Goal: Register for event/course: Sign up to attend an event or enroll in a course

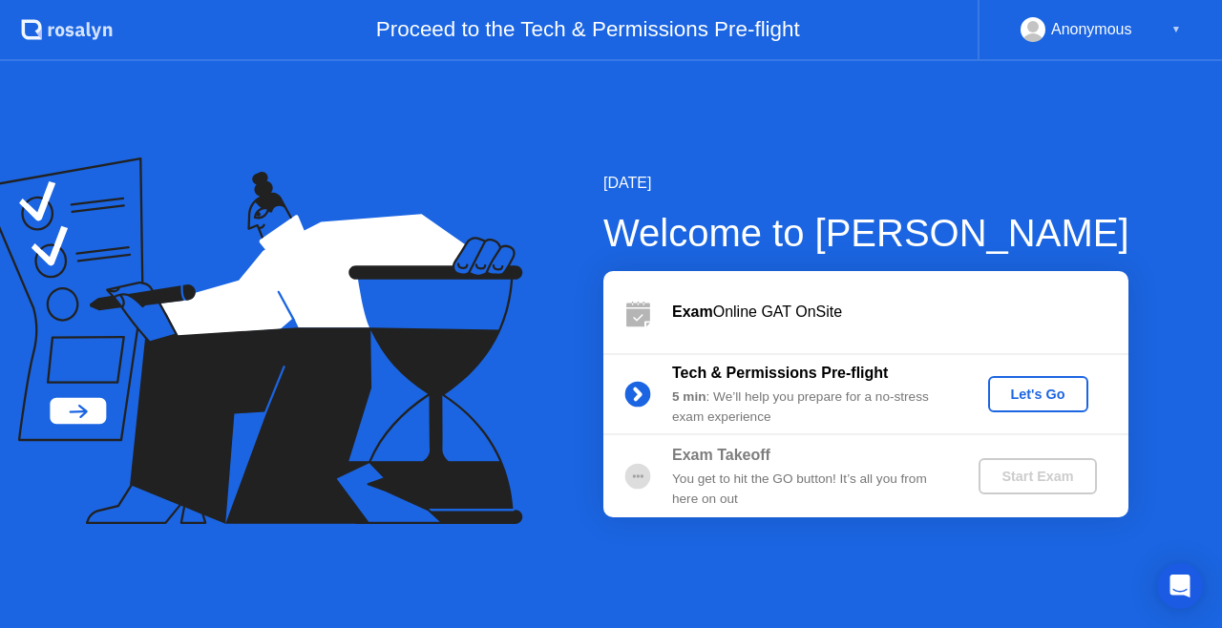
click at [1047, 399] on div "Let's Go" at bounding box center [1037, 394] width 85 height 15
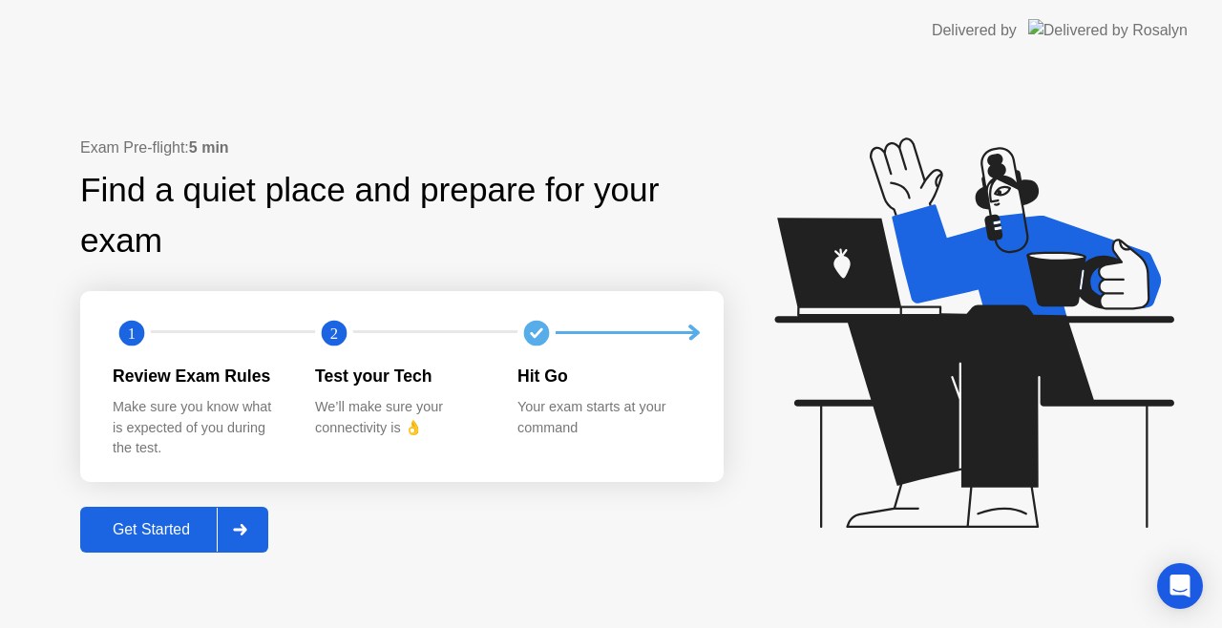
click at [145, 527] on div "Get Started" at bounding box center [151, 529] width 131 height 17
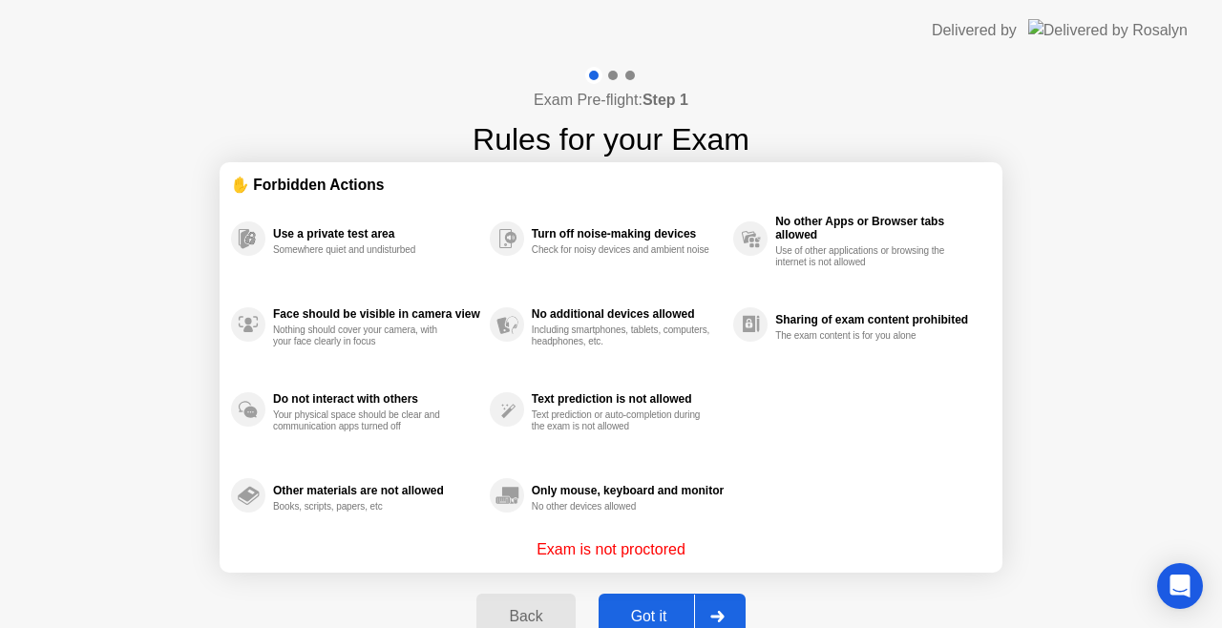
click at [695, 609] on div at bounding box center [717, 617] width 46 height 44
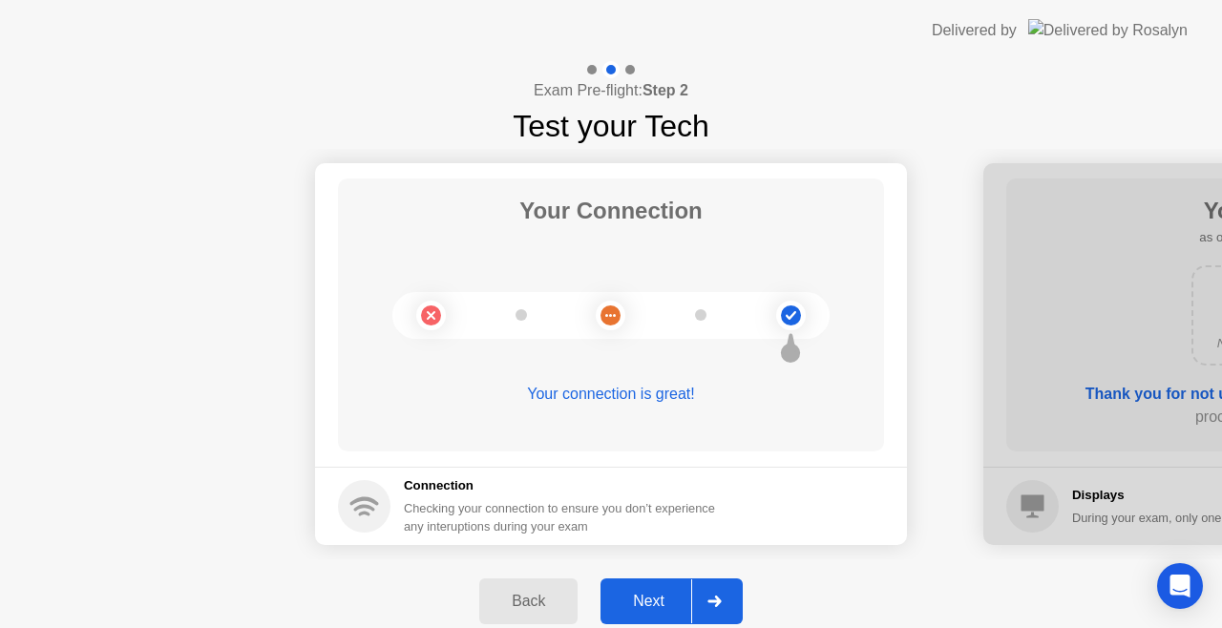
click at [651, 593] on div "Next" at bounding box center [648, 601] width 85 height 17
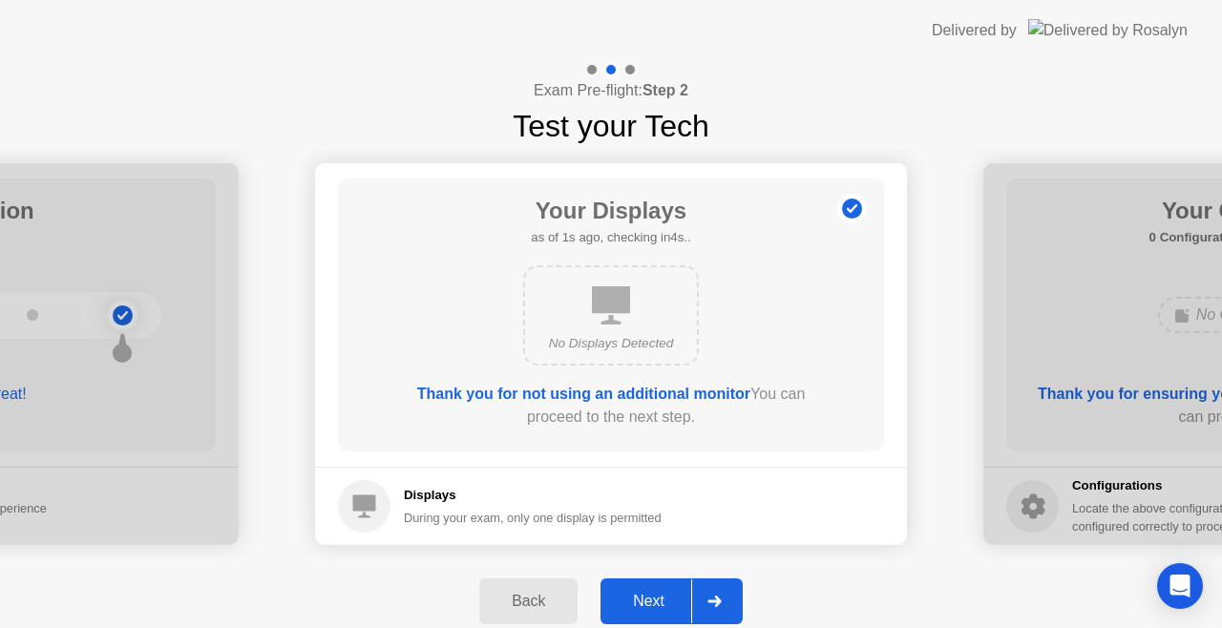
click at [651, 593] on div "Next" at bounding box center [648, 601] width 85 height 17
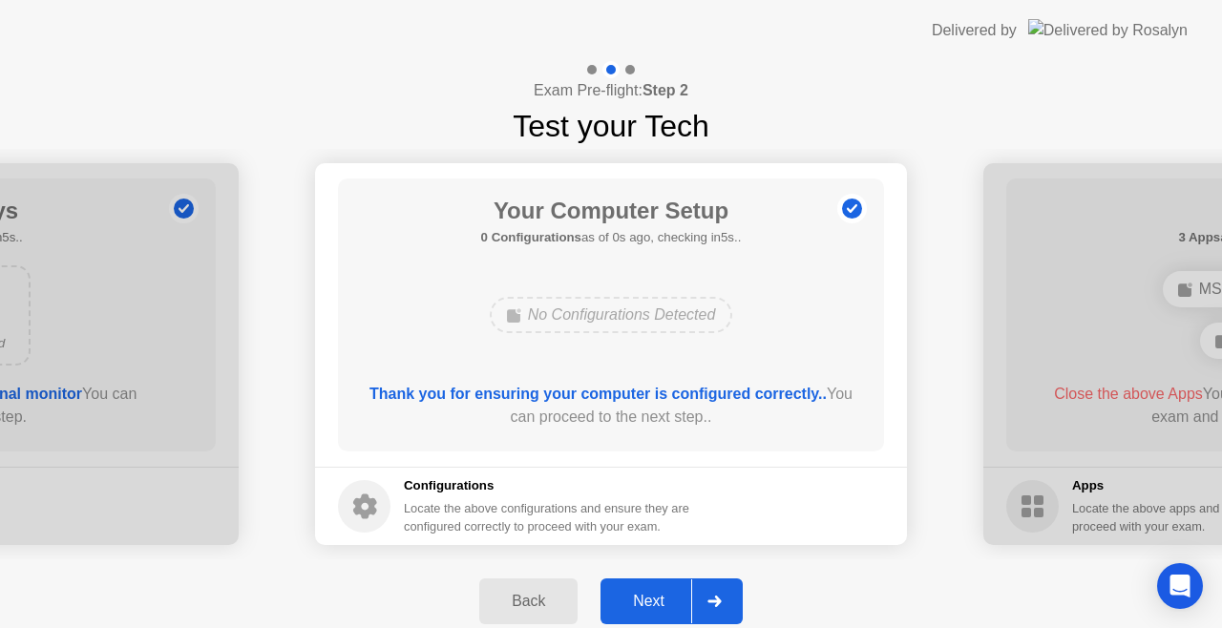
click at [651, 593] on div "Next" at bounding box center [648, 601] width 85 height 17
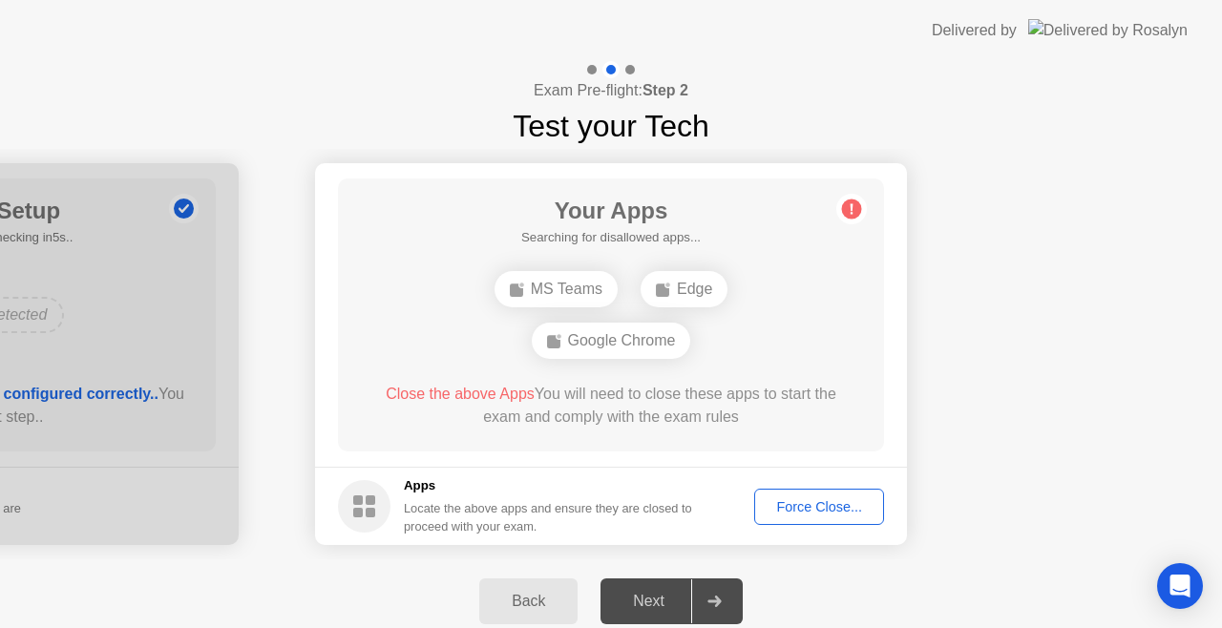
click at [651, 593] on div "Next" at bounding box center [648, 601] width 85 height 17
click at [786, 506] on div "Force Close..." at bounding box center [819, 506] width 116 height 15
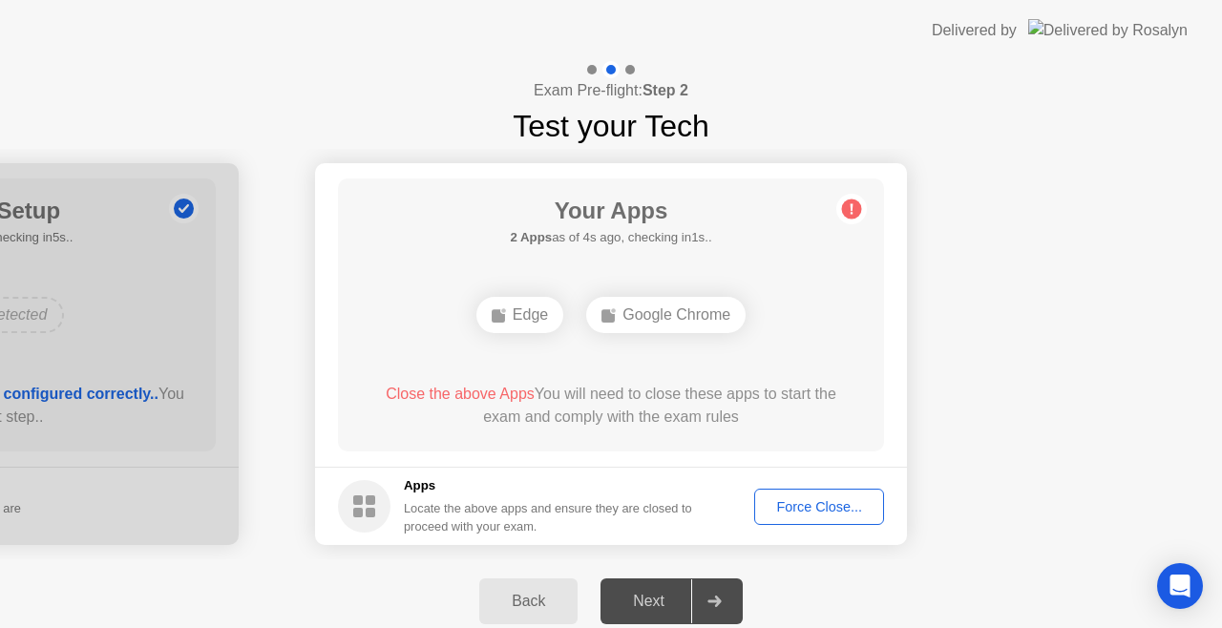
click at [813, 504] on div "Force Close..." at bounding box center [819, 506] width 116 height 15
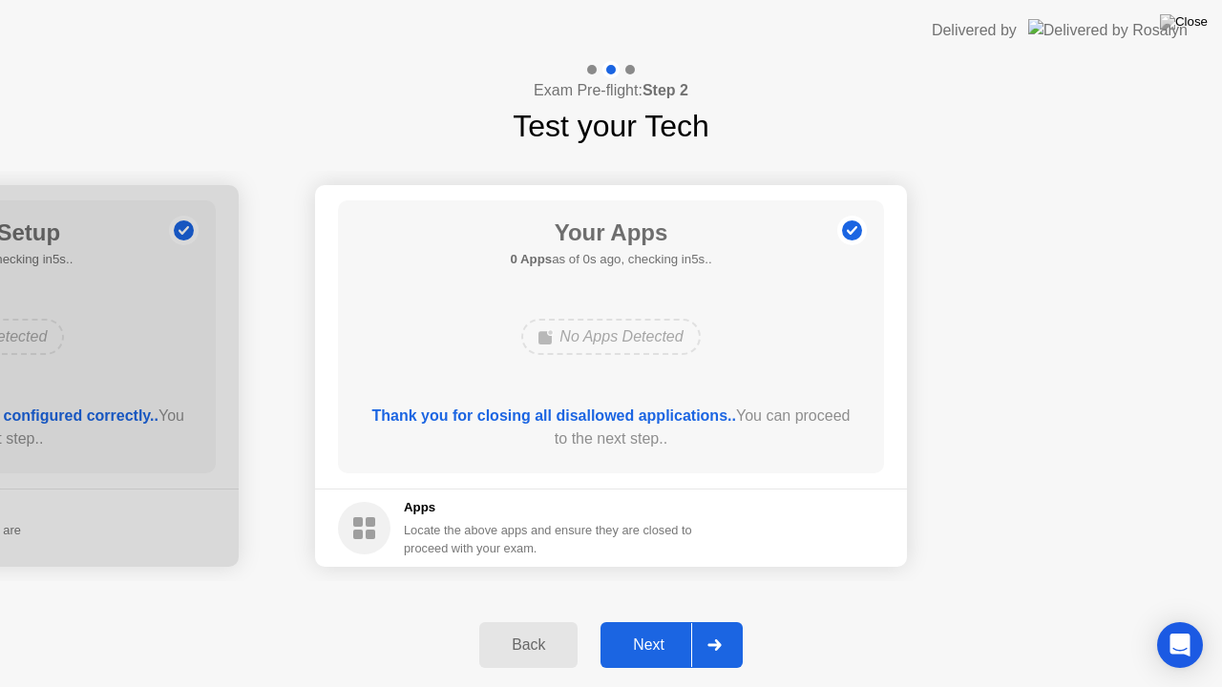
click at [695, 627] on div at bounding box center [714, 645] width 46 height 44
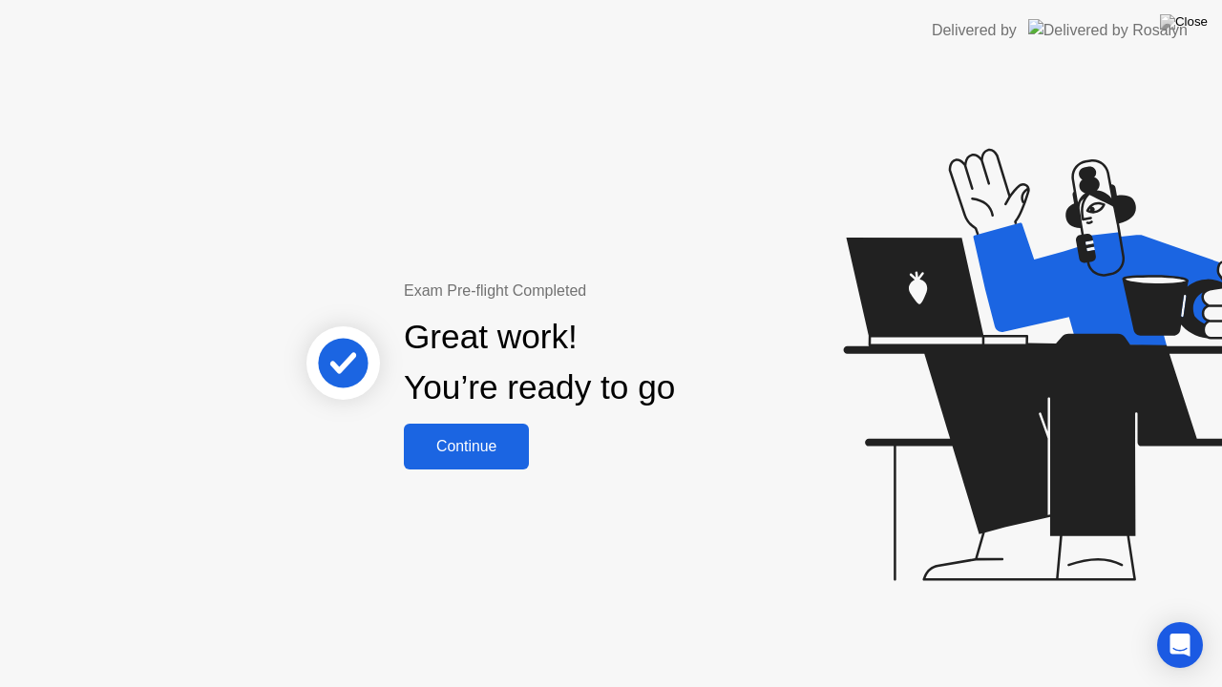
click at [476, 443] on div "Continue" at bounding box center [466, 446] width 114 height 17
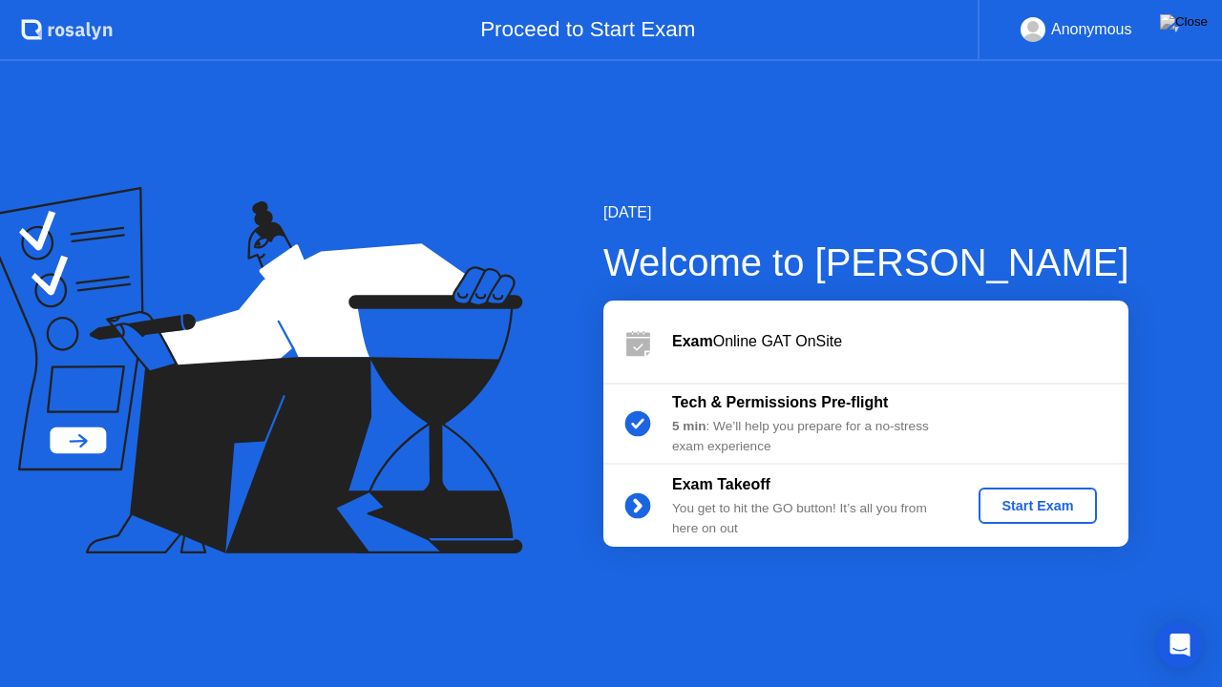
click at [1054, 498] on div "Start Exam" at bounding box center [1037, 505] width 102 height 15
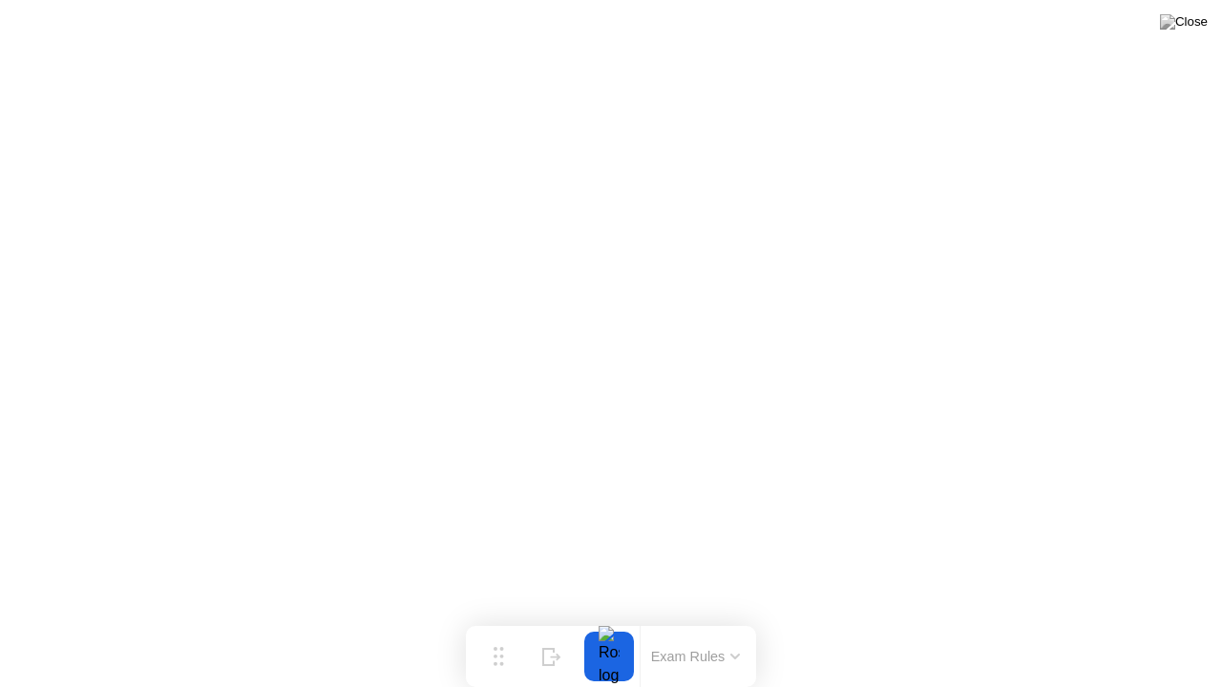
click at [538, 627] on div "Move Hide Exam Rules" at bounding box center [611, 656] width 290 height 61
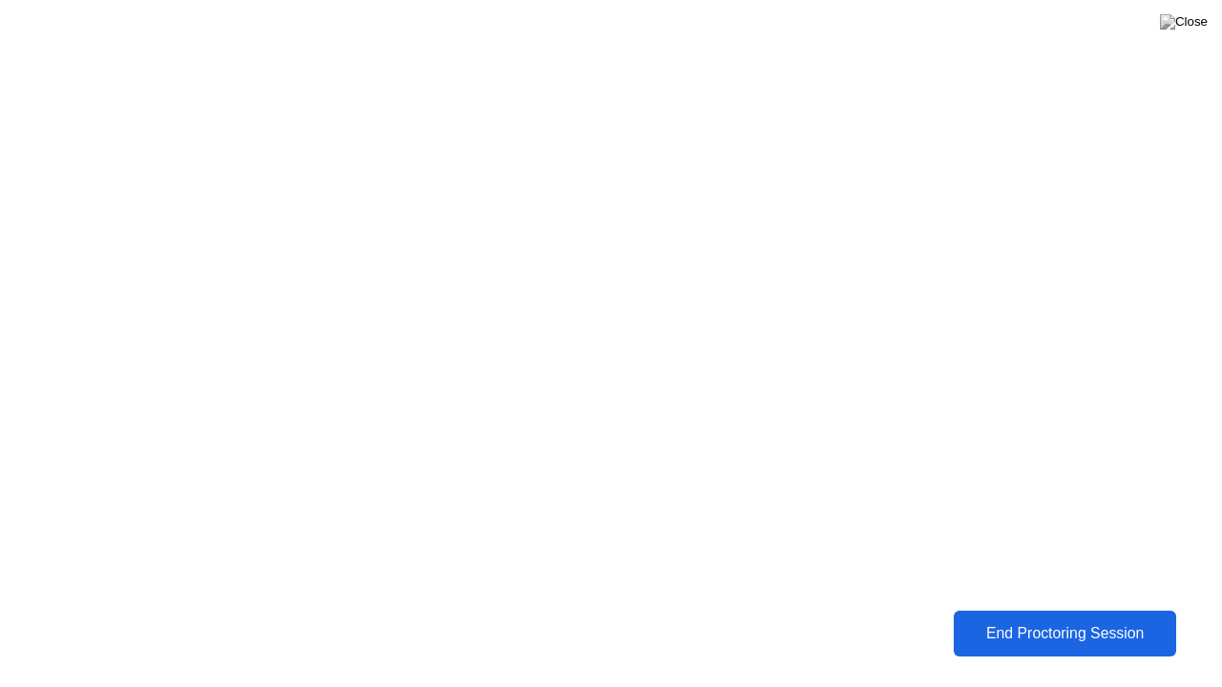
click at [1019, 627] on div "End Proctoring Session" at bounding box center [1064, 633] width 211 height 17
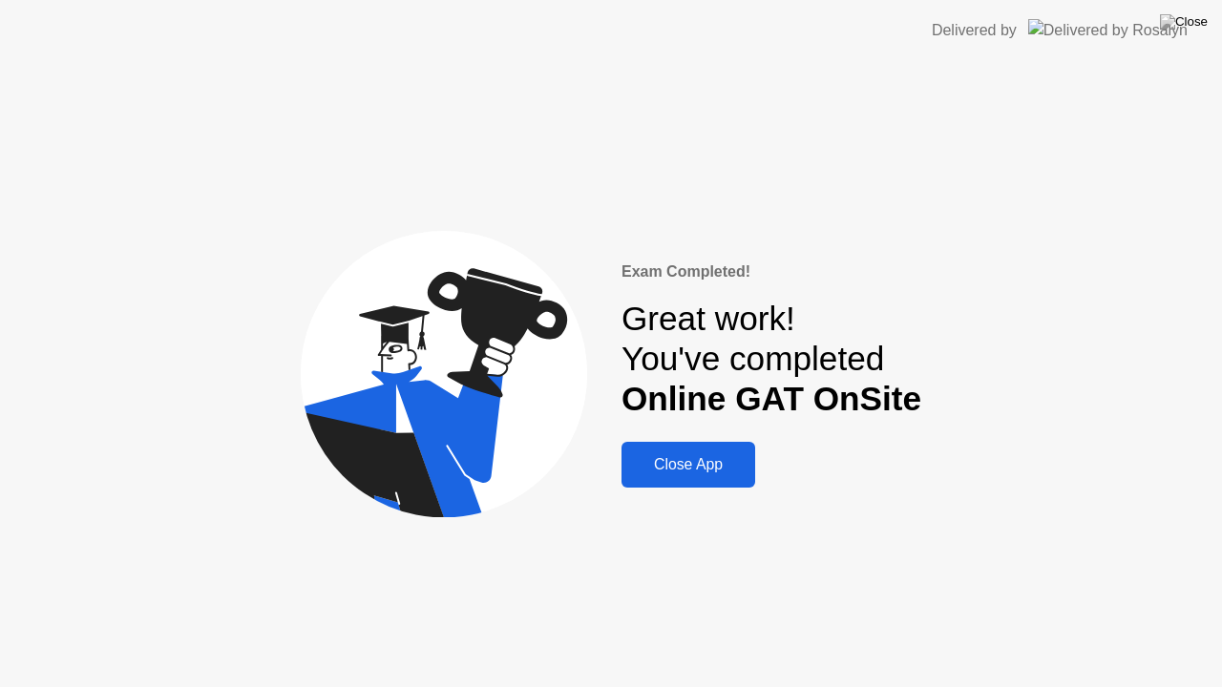
click at [699, 470] on div "Close App" at bounding box center [688, 464] width 122 height 17
